Goal: Communication & Community: Answer question/provide support

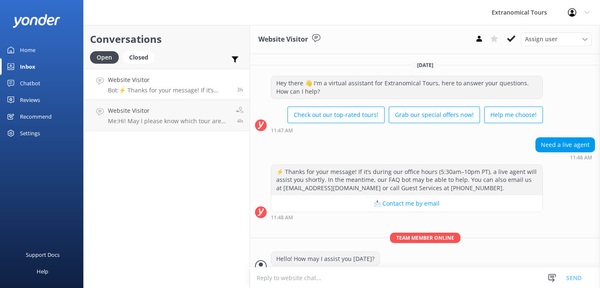
scroll to position [10, 0]
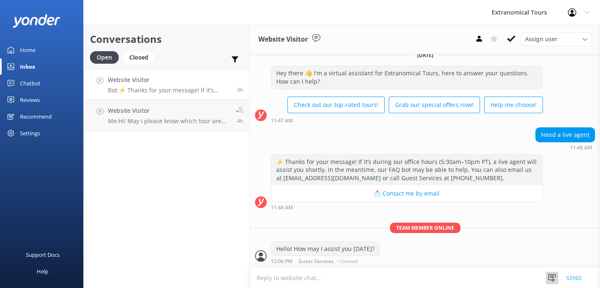
click at [552, 276] on icon at bounding box center [552, 278] width 8 height 8
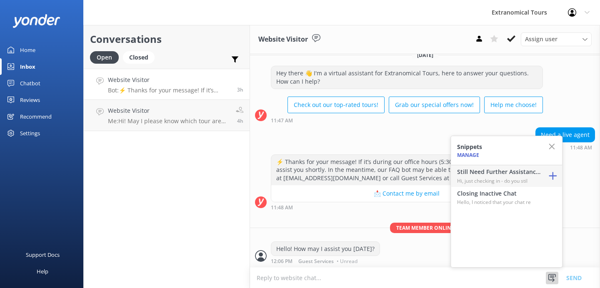
click at [495, 178] on p "Hi, just checking in - do you stil" at bounding box center [498, 181] width 83 height 8
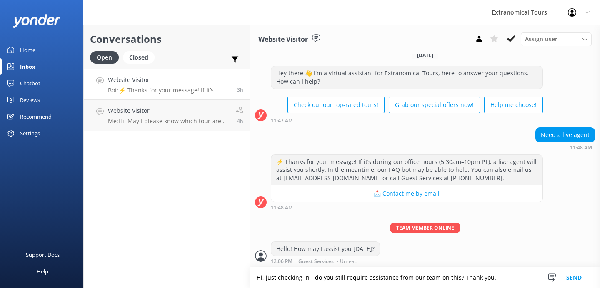
click at [569, 280] on button "Send" at bounding box center [573, 278] width 31 height 21
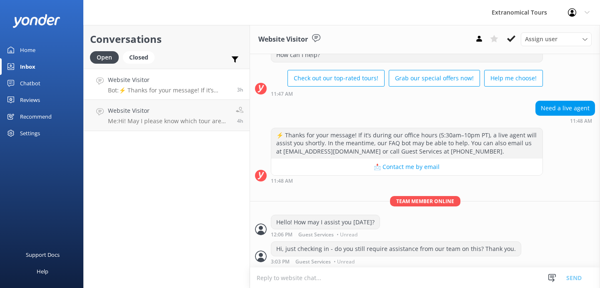
click at [173, 99] on link "Website Visitor Bot: ⚡ Thanks for your message! If it’s during our office hours…" at bounding box center [167, 84] width 166 height 31
click at [171, 92] on p "Bot: ⚡ Thanks for your message! If it’s during our office hours (5:30am–10pm PT…" at bounding box center [169, 91] width 123 height 8
click at [166, 113] on h4 "Website Visitor" at bounding box center [169, 110] width 122 height 9
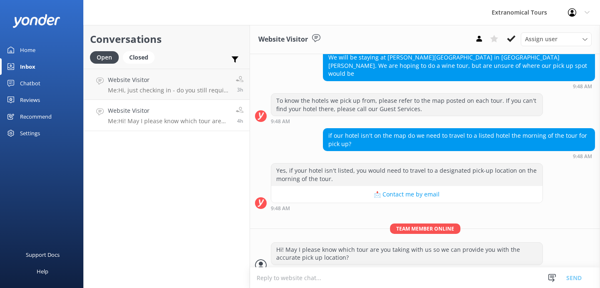
scroll to position [88, 0]
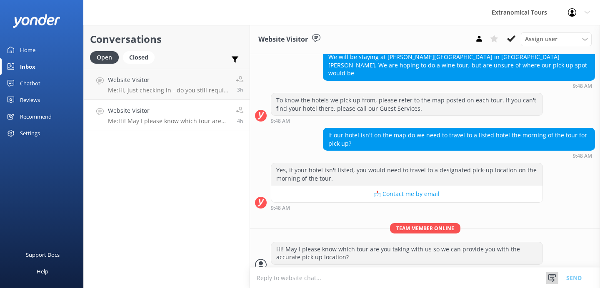
click at [553, 280] on icon at bounding box center [552, 278] width 8 height 8
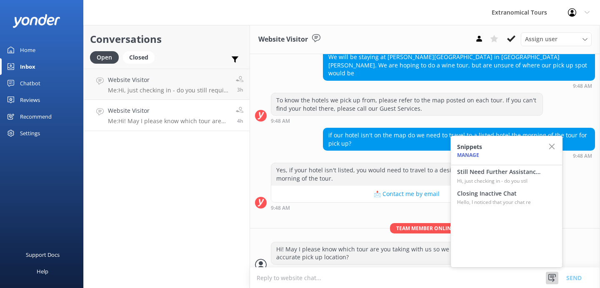
click at [361, 205] on div "9:48 AM" at bounding box center [407, 208] width 272 height 6
click at [484, 174] on h4 "Still Need Further Assistance?" at bounding box center [498, 172] width 83 height 9
type textarea "Hi, just checking in - do you still require assistance from our team on this? T…"
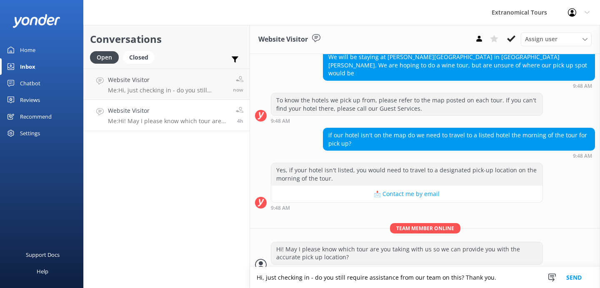
click at [568, 278] on button "Send" at bounding box center [573, 278] width 31 height 21
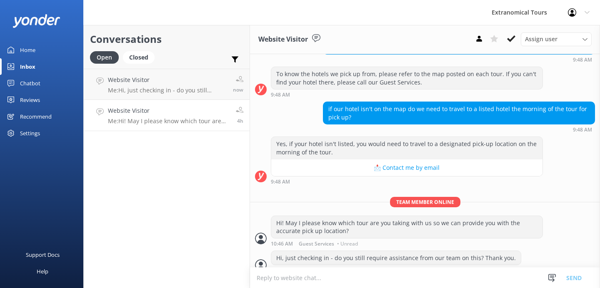
scroll to position [115, 0]
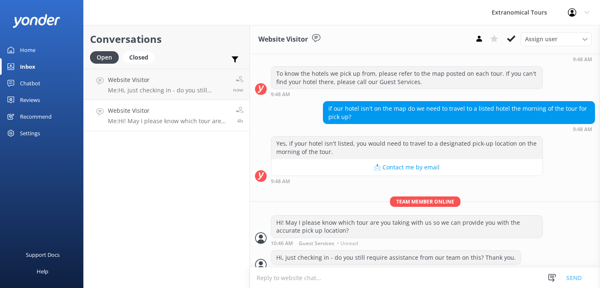
click at [43, 68] on link "Inbox" at bounding box center [41, 66] width 83 height 17
